Goal: Ask a question

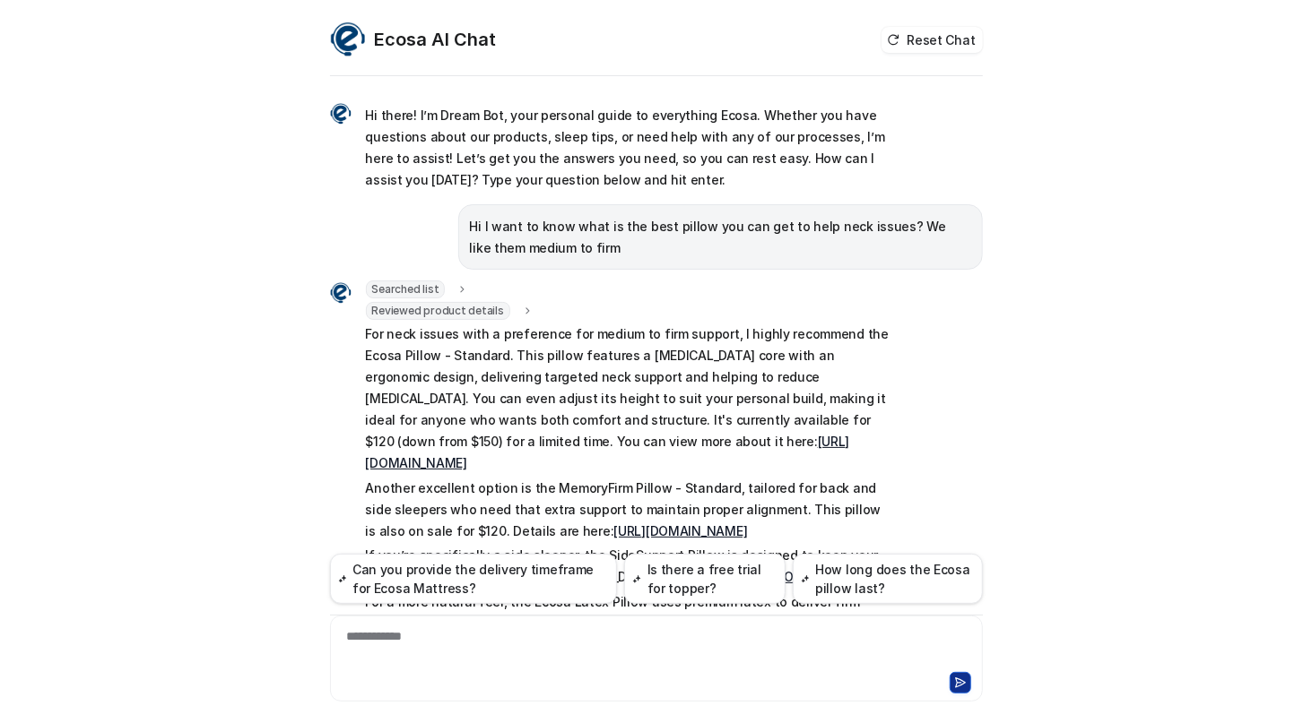
scroll to position [602, 0]
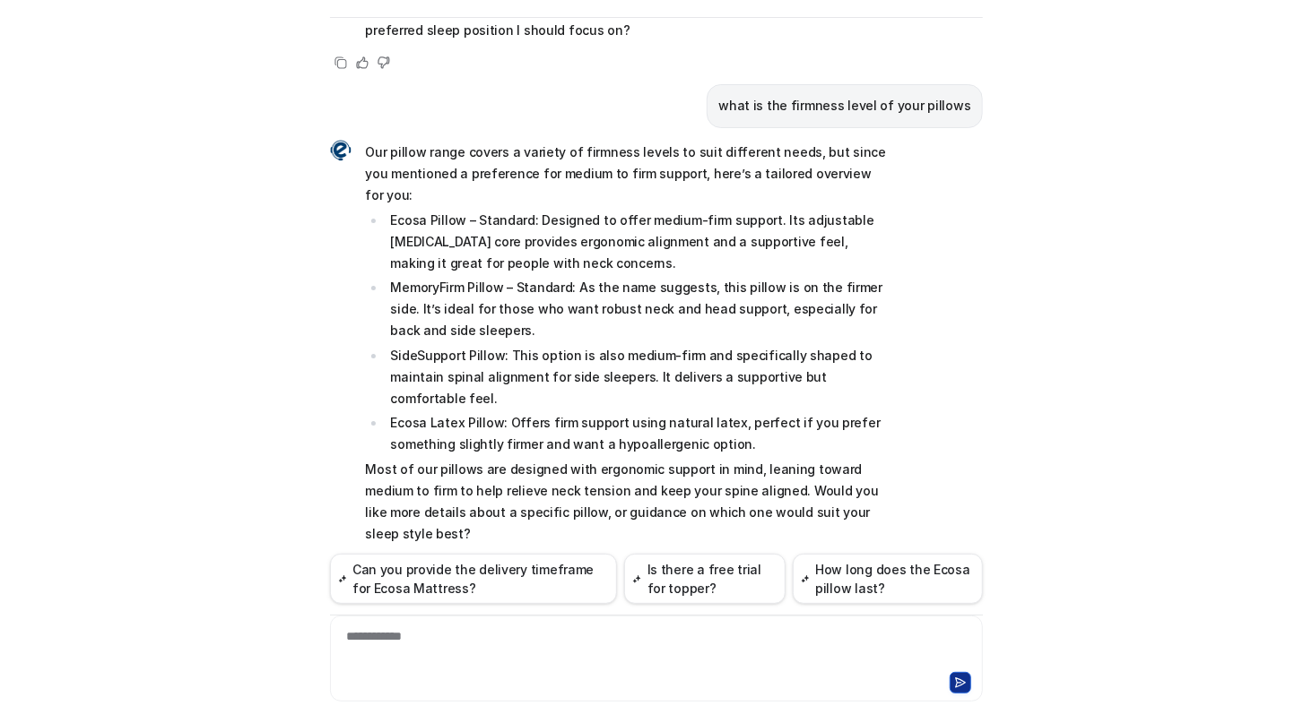
click at [533, 656] on div "**********" at bounding box center [656, 648] width 644 height 41
copy div "**********"
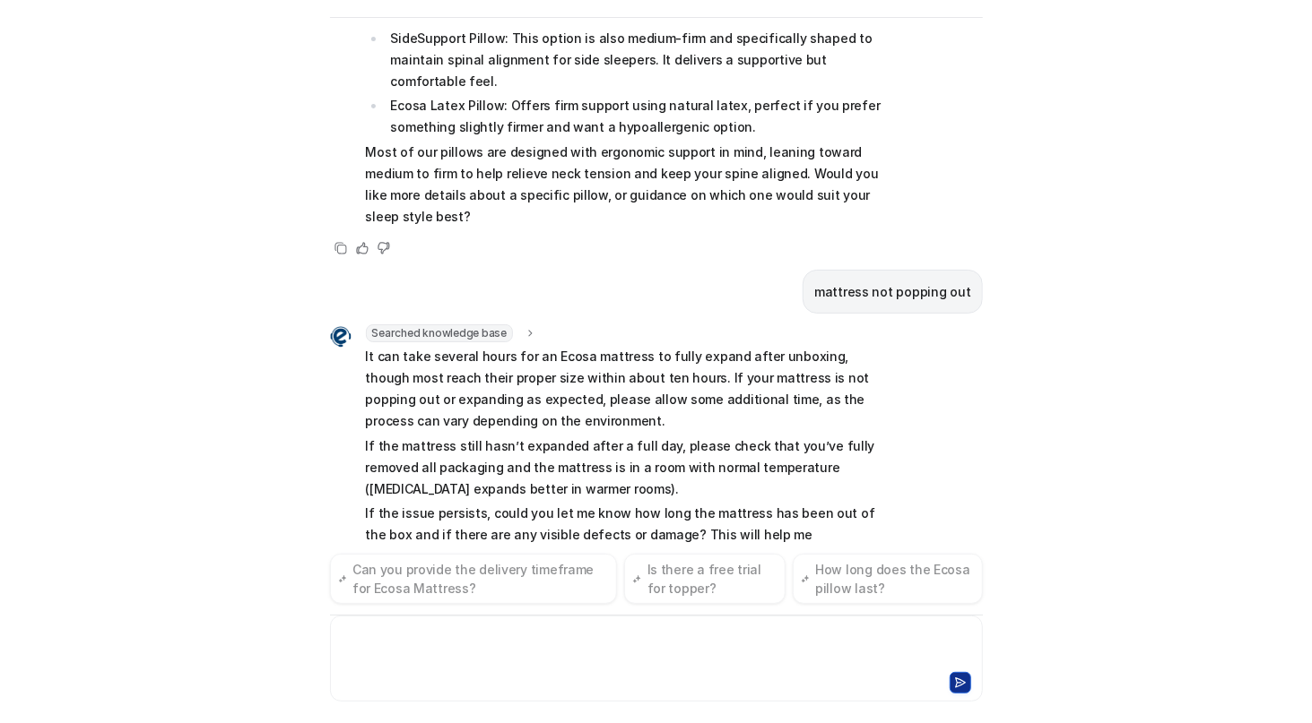
scroll to position [942, 0]
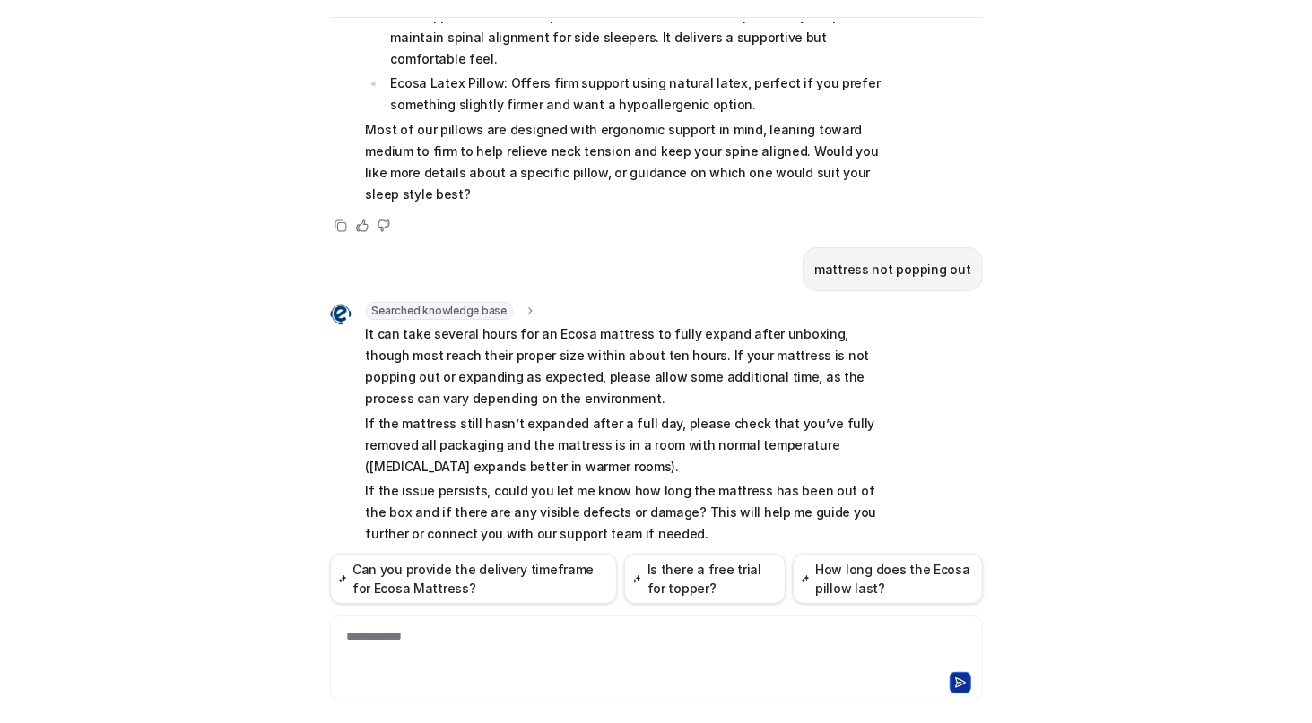
click at [30, 281] on div "Ecosa AI Chat Reset Chat Hi there! I’m Dream Bot, your personal guide to everyt…" at bounding box center [656, 361] width 1312 height 723
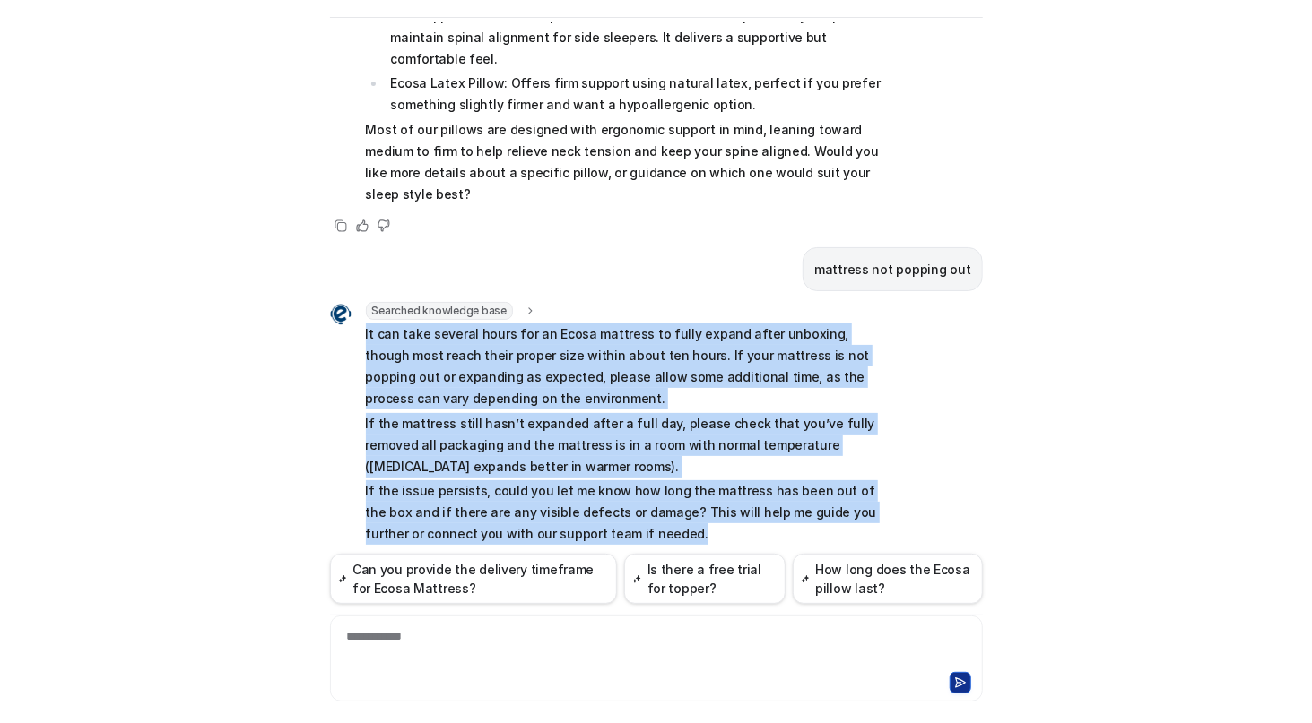
drag, startPoint x: 356, startPoint y: 290, endPoint x: 644, endPoint y: 485, distance: 347.9
click at [644, 485] on div "Searched knowledge base search_queries : [ "mattress not expanding", "mattress …" at bounding box center [610, 425] width 560 height 247
copy span "It can take several hours for an Ecosa mattress to fully expand after unboxing,…"
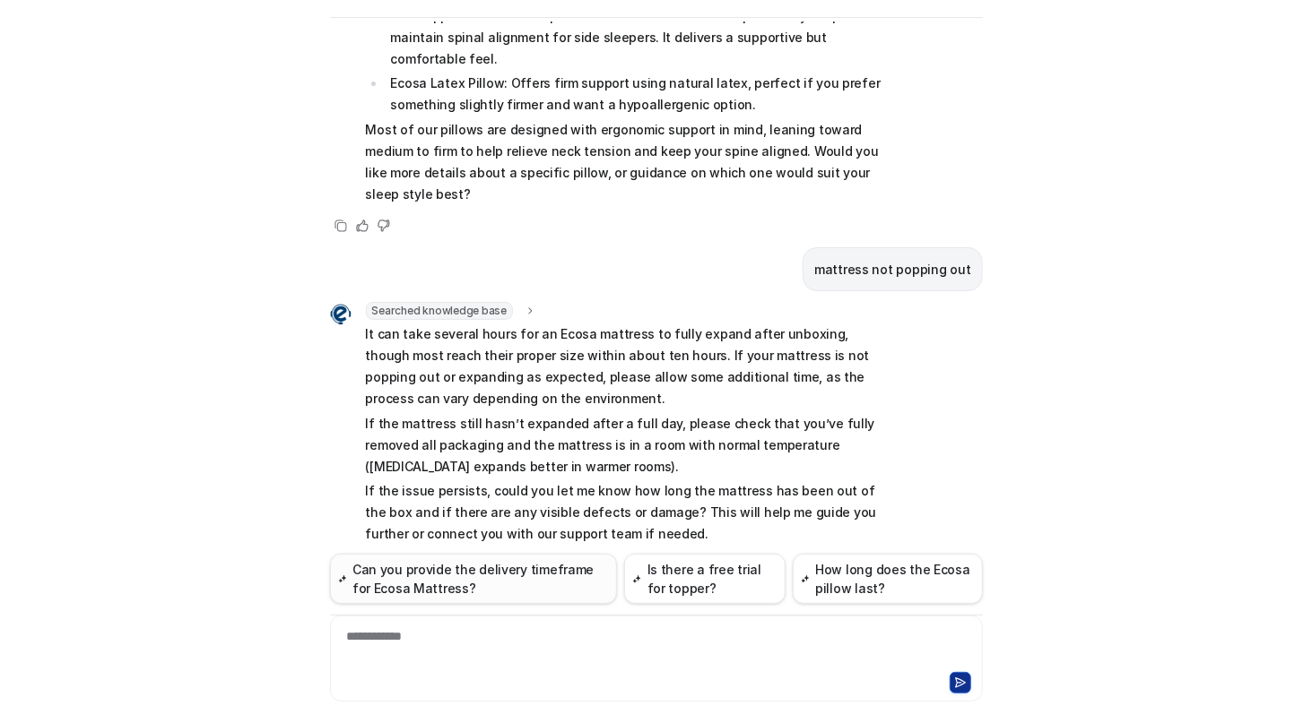
drag, startPoint x: 249, startPoint y: 683, endPoint x: 352, endPoint y: 565, distance: 156.9
click at [249, 683] on div "Ecosa AI Chat Reset Chat Hi there! I’m Dream Bot, your personal guide to everyt…" at bounding box center [656, 361] width 1312 height 723
click at [601, 639] on div "**********" at bounding box center [656, 648] width 644 height 41
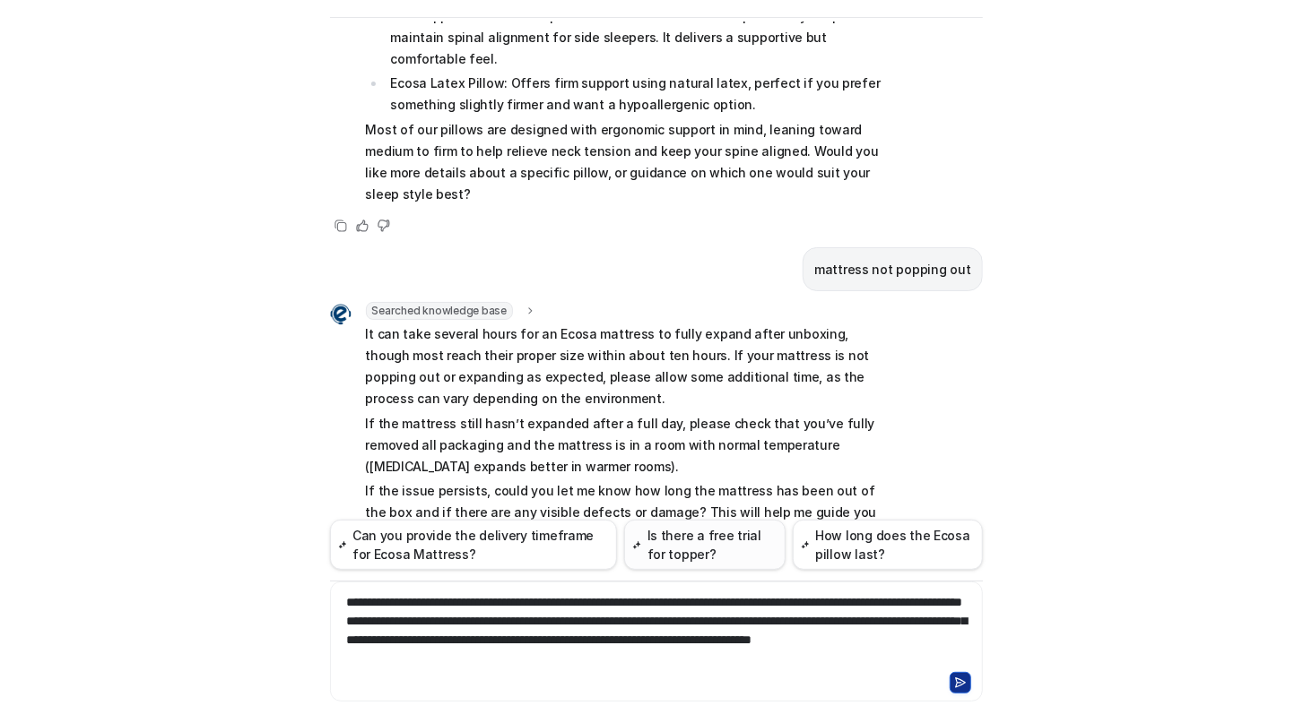
drag, startPoint x: 539, startPoint y: 603, endPoint x: 653, endPoint y: 535, distance: 132.7
click at [539, 602] on div "**********" at bounding box center [656, 630] width 644 height 75
click at [199, 658] on div "Ecosa AI Chat Reset Chat Hi there! I’m Dream Bot, your personal guide to everyt…" at bounding box center [656, 361] width 1312 height 723
click at [541, 602] on div "**********" at bounding box center [656, 630] width 644 height 75
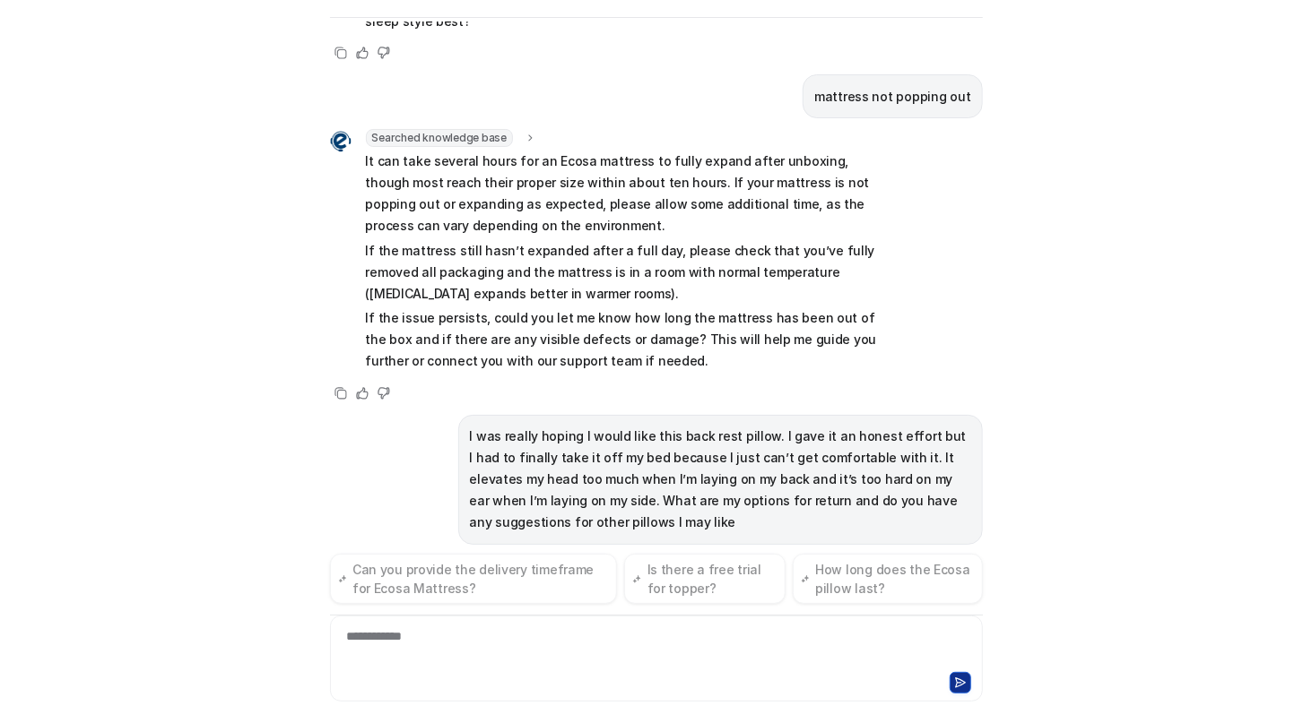
scroll to position [1145, 0]
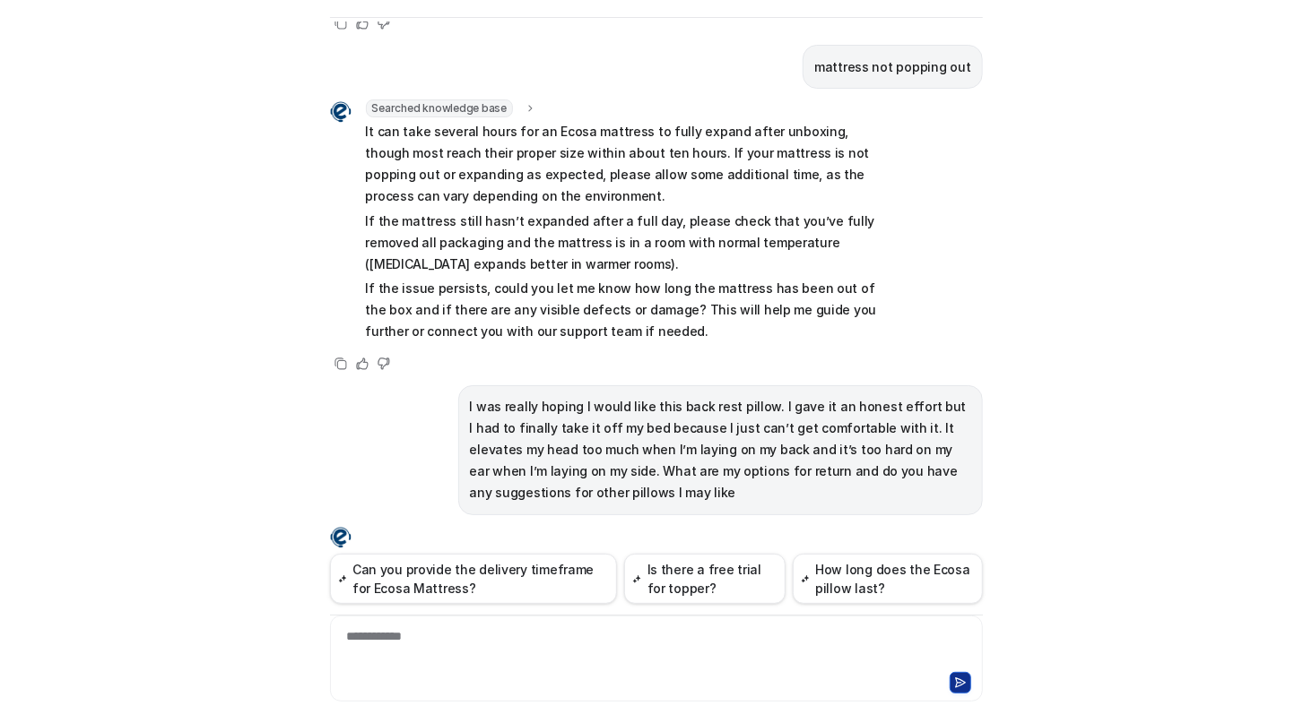
click at [28, 464] on div "Ecosa AI Chat Reset Chat Hi there! I’m Dream Bot, your personal guide to everyt…" at bounding box center [656, 361] width 1312 height 723
click at [581, 418] on p "I was really hoping I would like this back rest pillow. I gave it an honest eff…" at bounding box center [720, 450] width 501 height 108
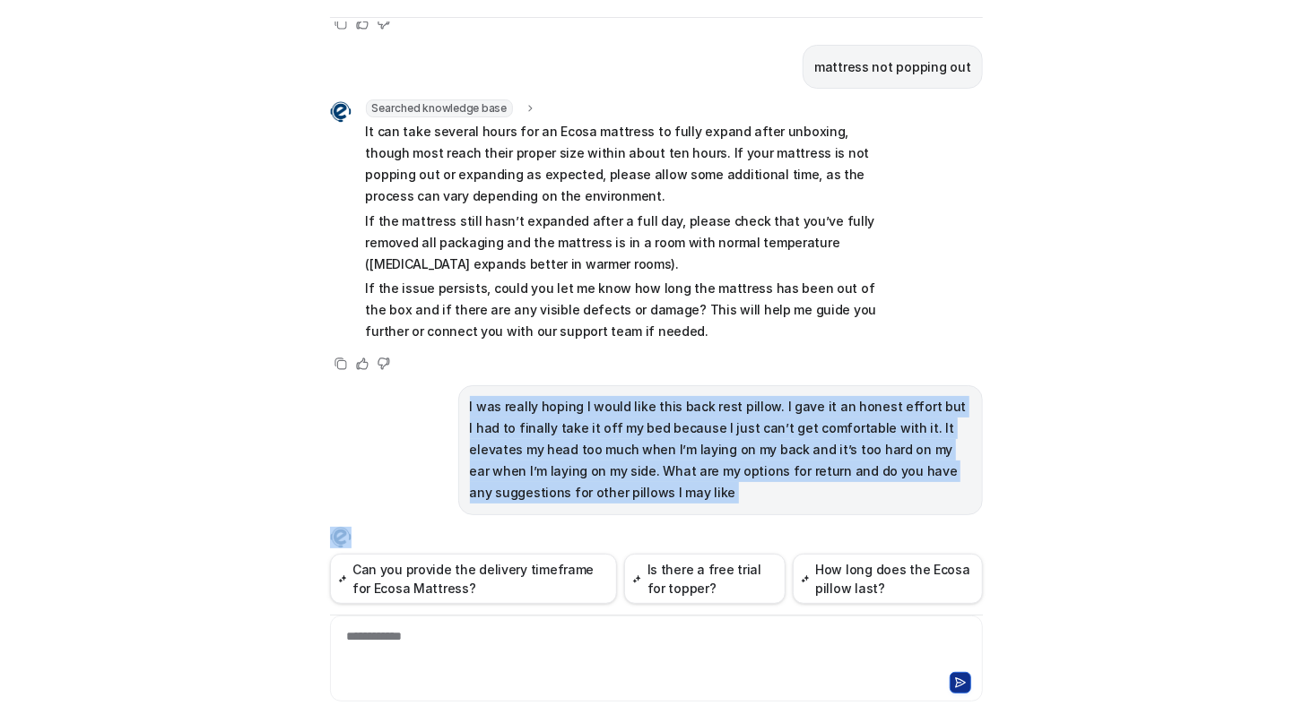
click at [581, 418] on p "I was really hoping I would like this back rest pillow. I gave it an honest eff…" at bounding box center [720, 450] width 501 height 108
copy span "I was really hoping I would like this back rest pillow. I gave it an honest eff…"
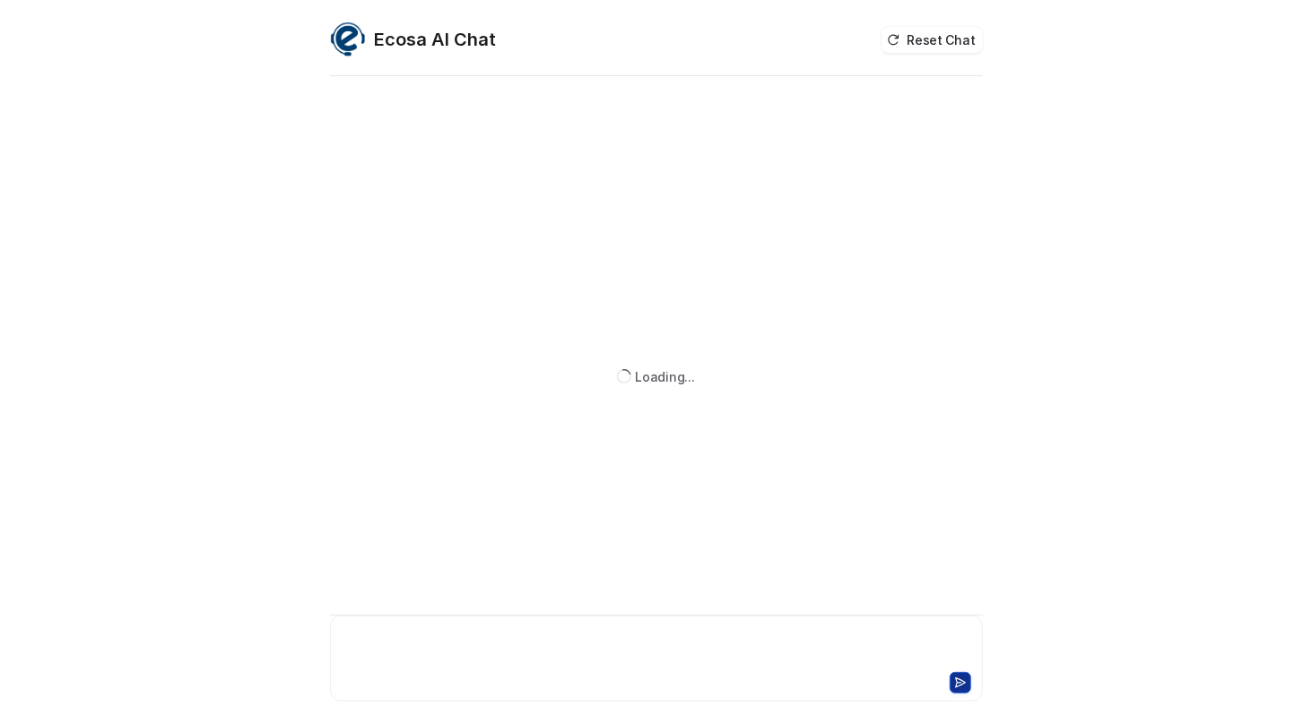
click at [538, 649] on div at bounding box center [656, 648] width 644 height 41
paste div
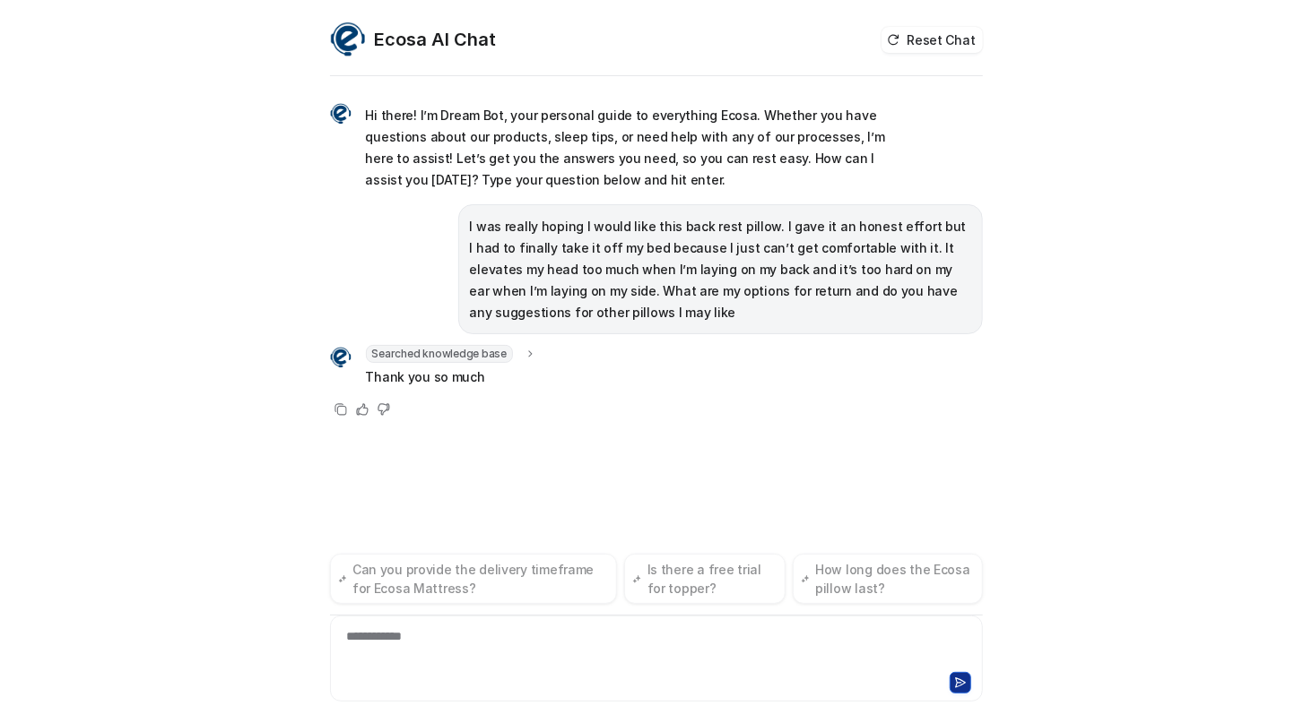
drag, startPoint x: 106, startPoint y: 359, endPoint x: 149, endPoint y: 354, distance: 43.4
click at [110, 359] on div "Ecosa AI Chat Reset Chat Hi there! I’m Dream Bot, your personal guide to everyt…" at bounding box center [656, 361] width 1312 height 723
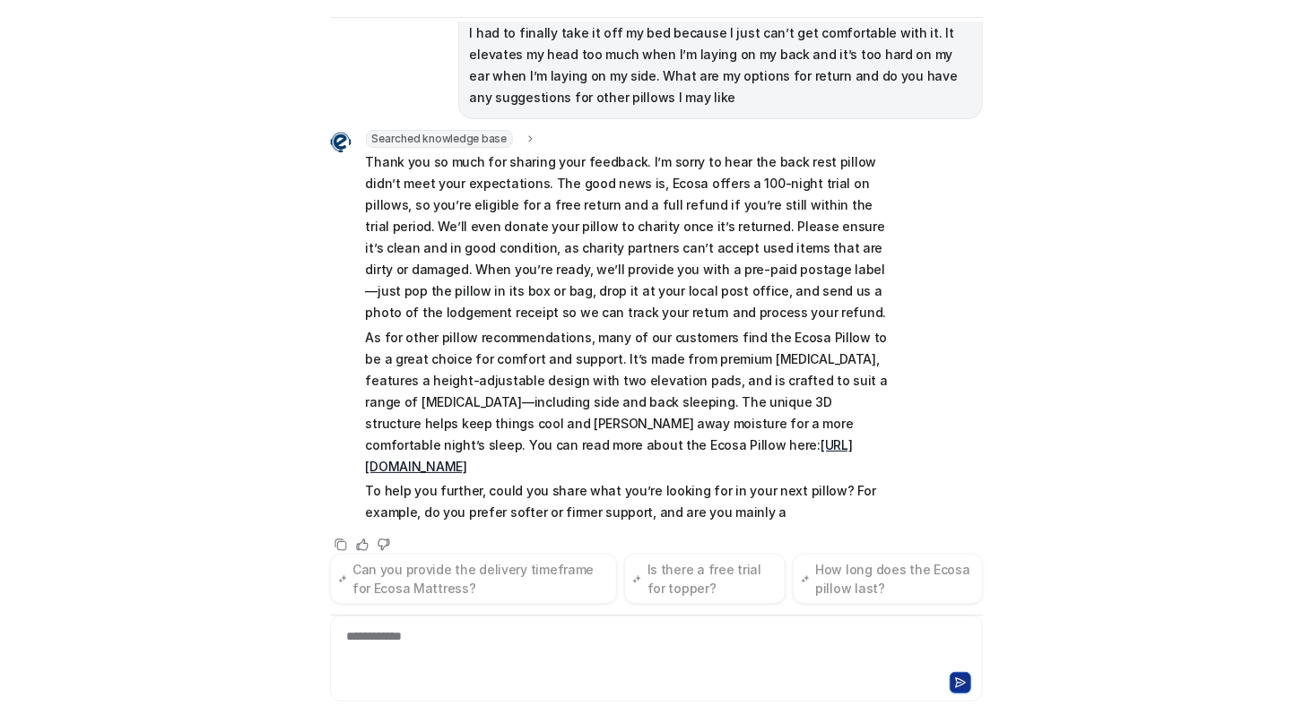
scroll to position [179, 0]
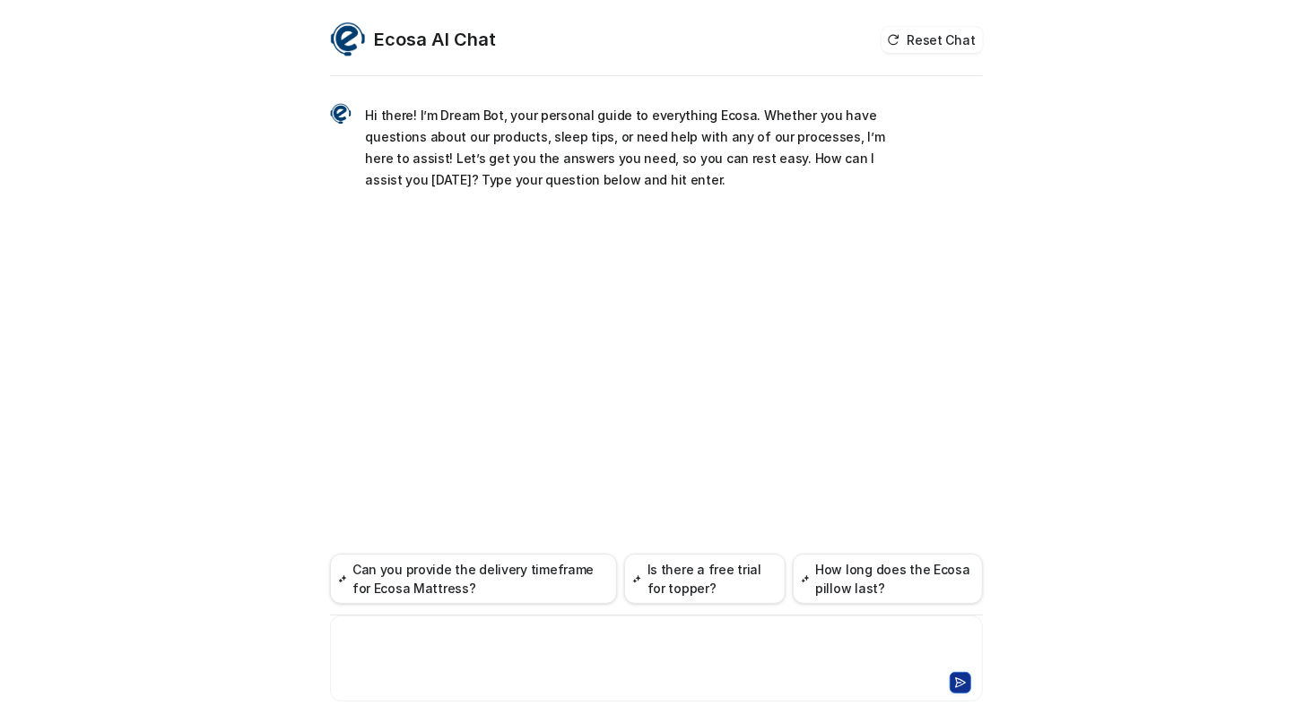
click at [522, 634] on div at bounding box center [656, 648] width 644 height 41
paste div
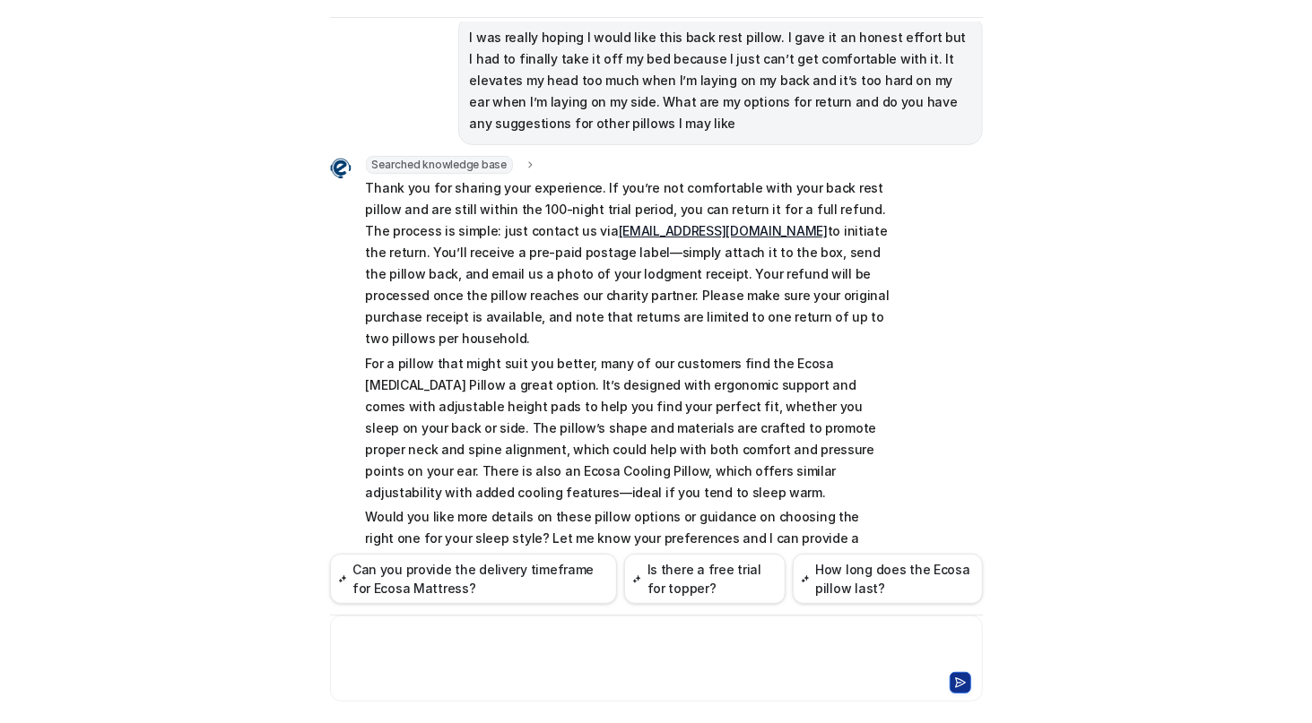
scroll to position [179, 0]
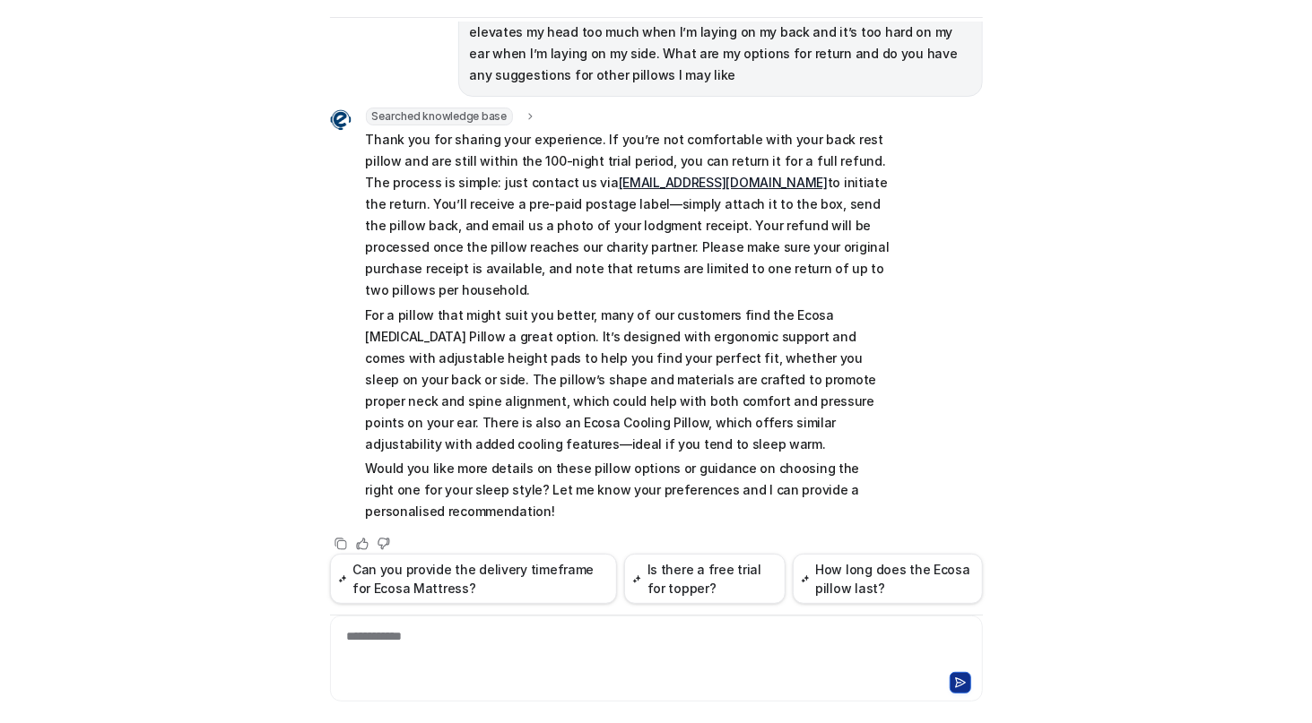
click at [141, 660] on div "Ecosa AI Chat Reset Chat Hi there! I’m Dream Bot, your personal guide to everyt…" at bounding box center [656, 361] width 1312 height 723
click at [803, 162] on p "Thank you for sharing your experience. If you’re not comfortable with your back…" at bounding box center [628, 215] width 524 height 172
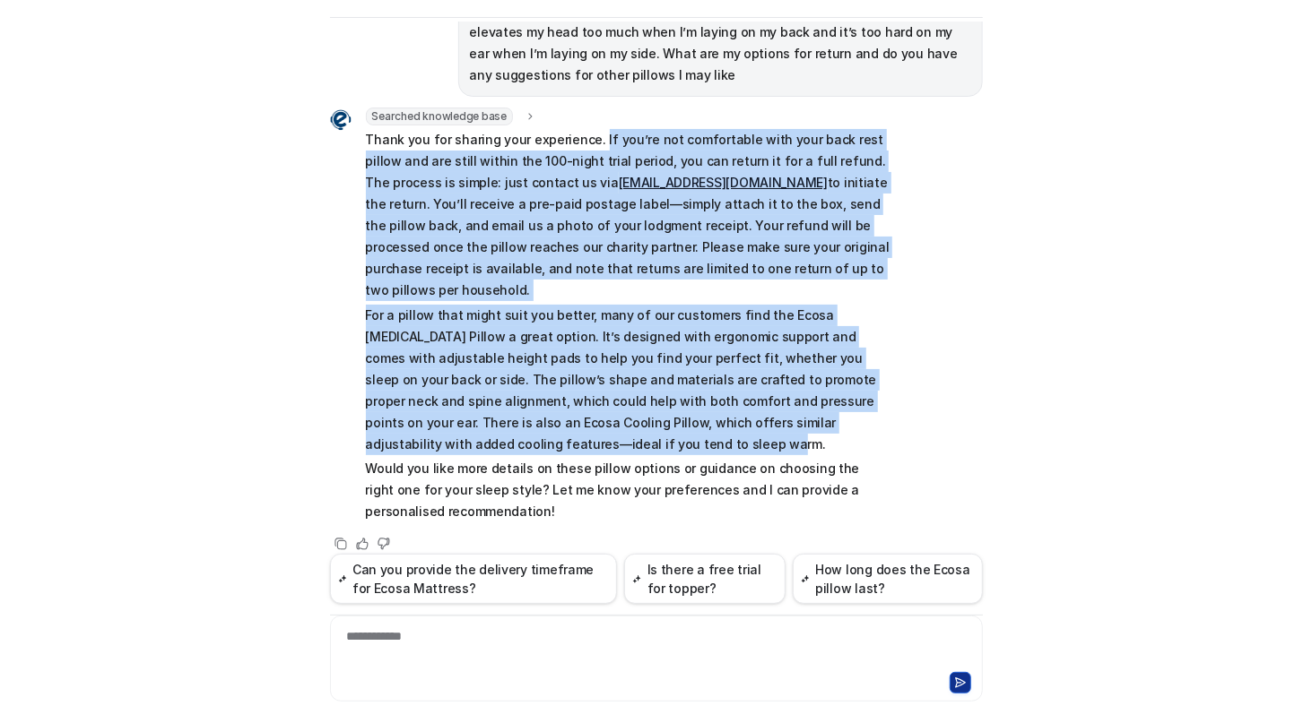
drag, startPoint x: 586, startPoint y: 134, endPoint x: 810, endPoint y: 424, distance: 365.6
click at [810, 424] on span "Thank you for sharing your experience. If you’re not comfortable with your back…" at bounding box center [628, 326] width 524 height 394
copy span "If you’re not comfortable with your back rest pillow and are still within the 1…"
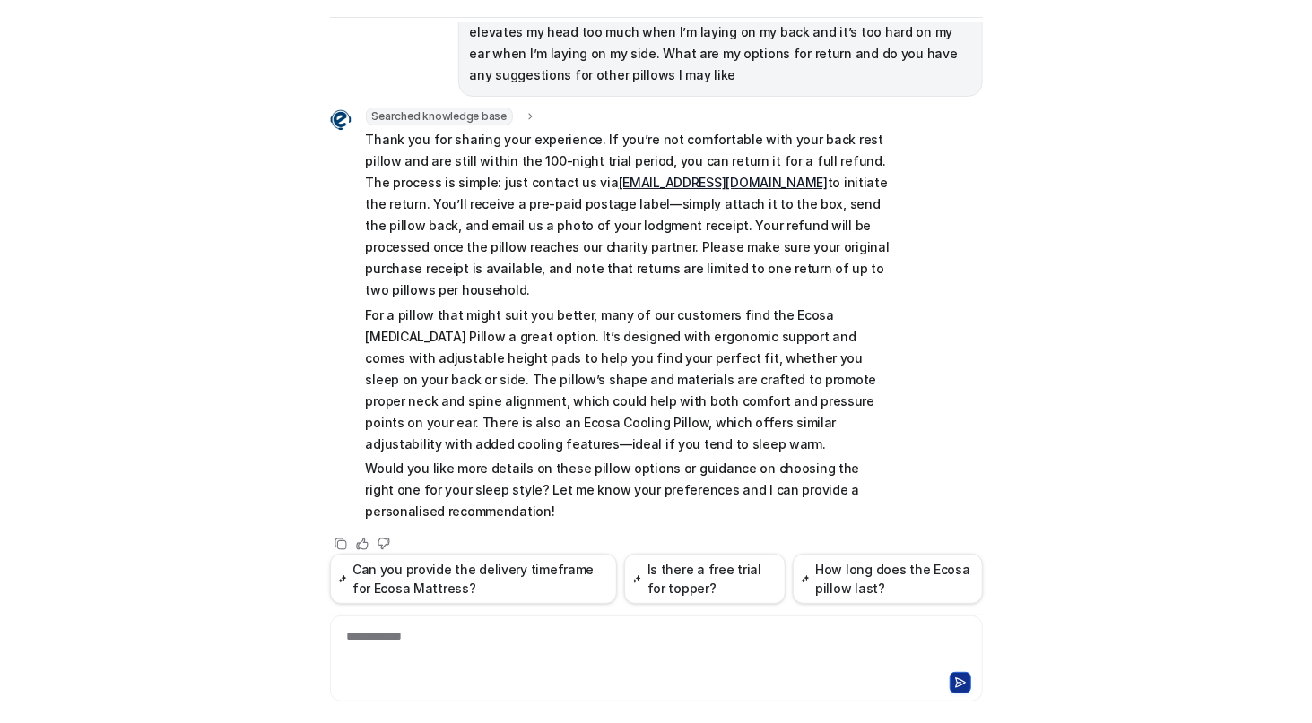
click at [32, 665] on div "Ecosa AI Chat Reset Chat Hi there! I’m Dream Bot, your personal guide to everyt…" at bounding box center [656, 361] width 1312 height 723
